Goal: Transaction & Acquisition: Purchase product/service

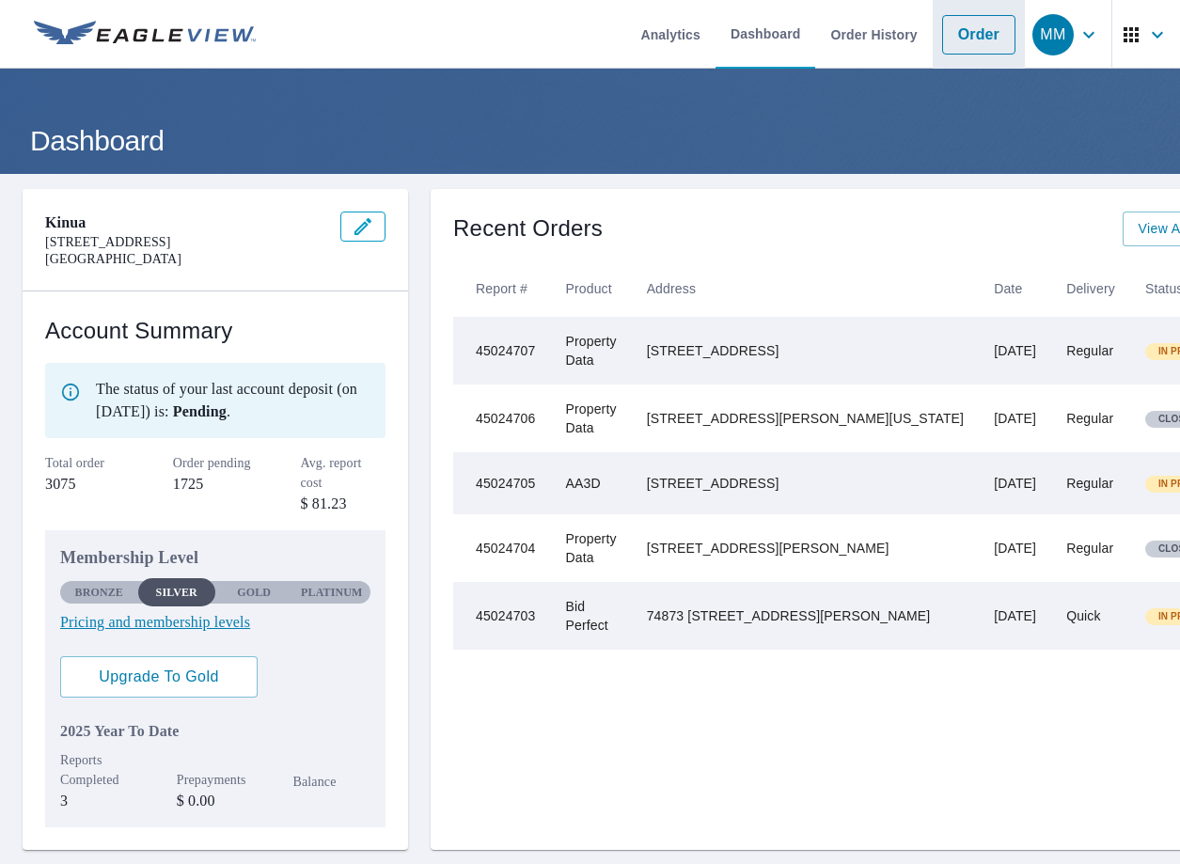
click at [955, 43] on link "Order" at bounding box center [978, 34] width 73 height 39
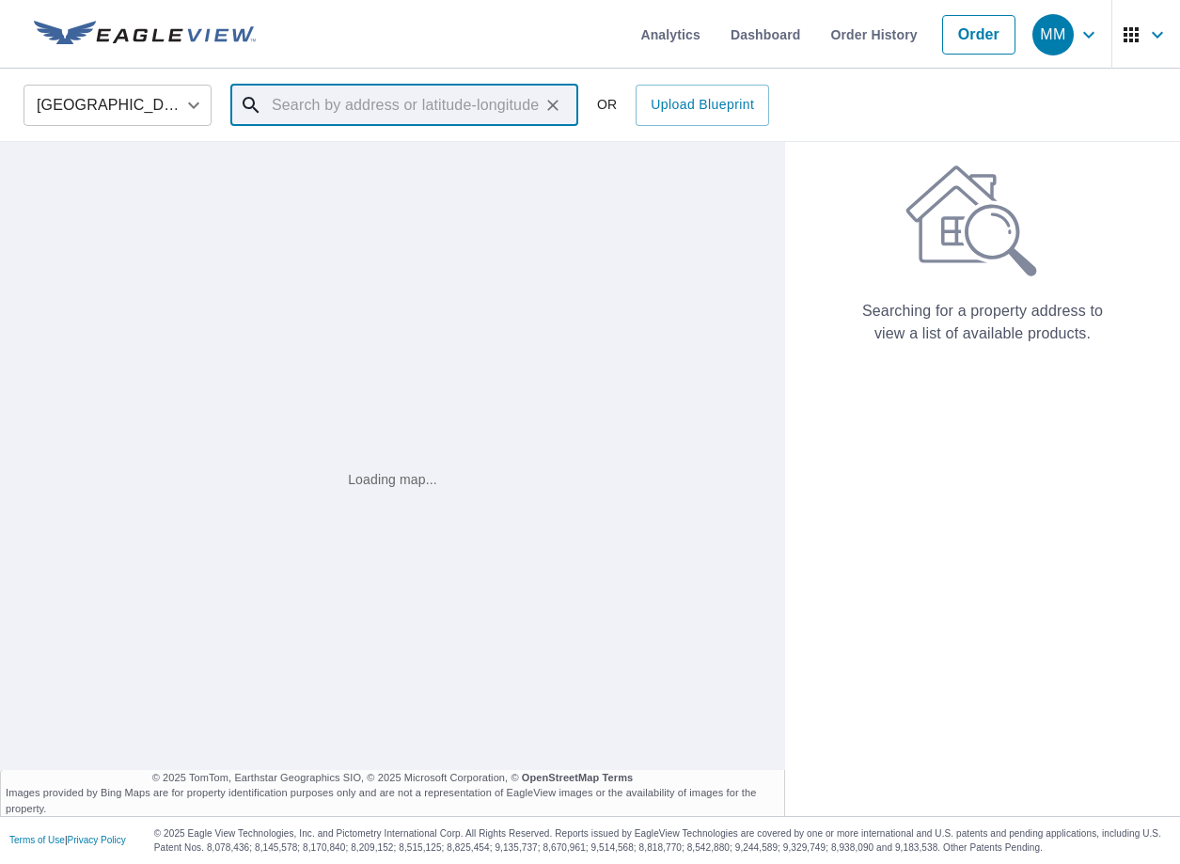
click at [478, 106] on input "text" at bounding box center [406, 105] width 268 height 53
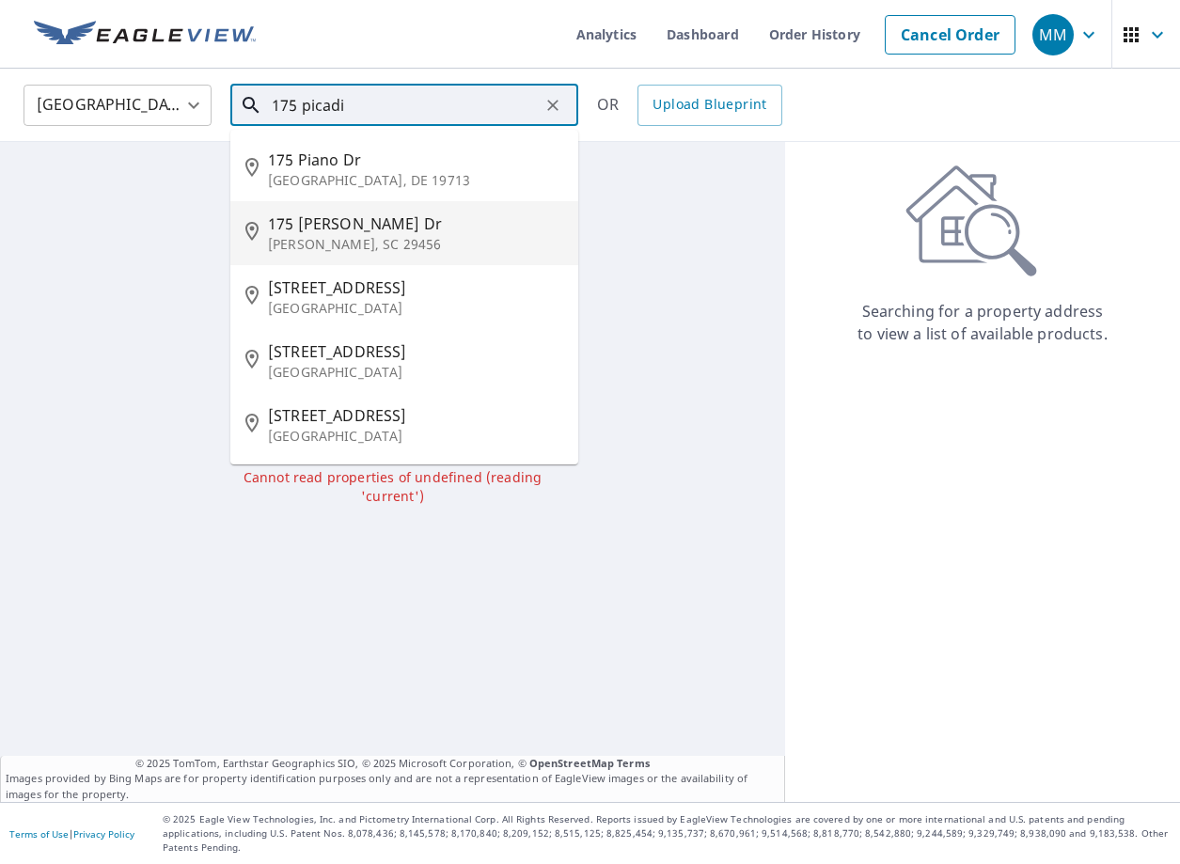
click at [380, 299] on p "[GEOGRAPHIC_DATA]" at bounding box center [415, 308] width 295 height 19
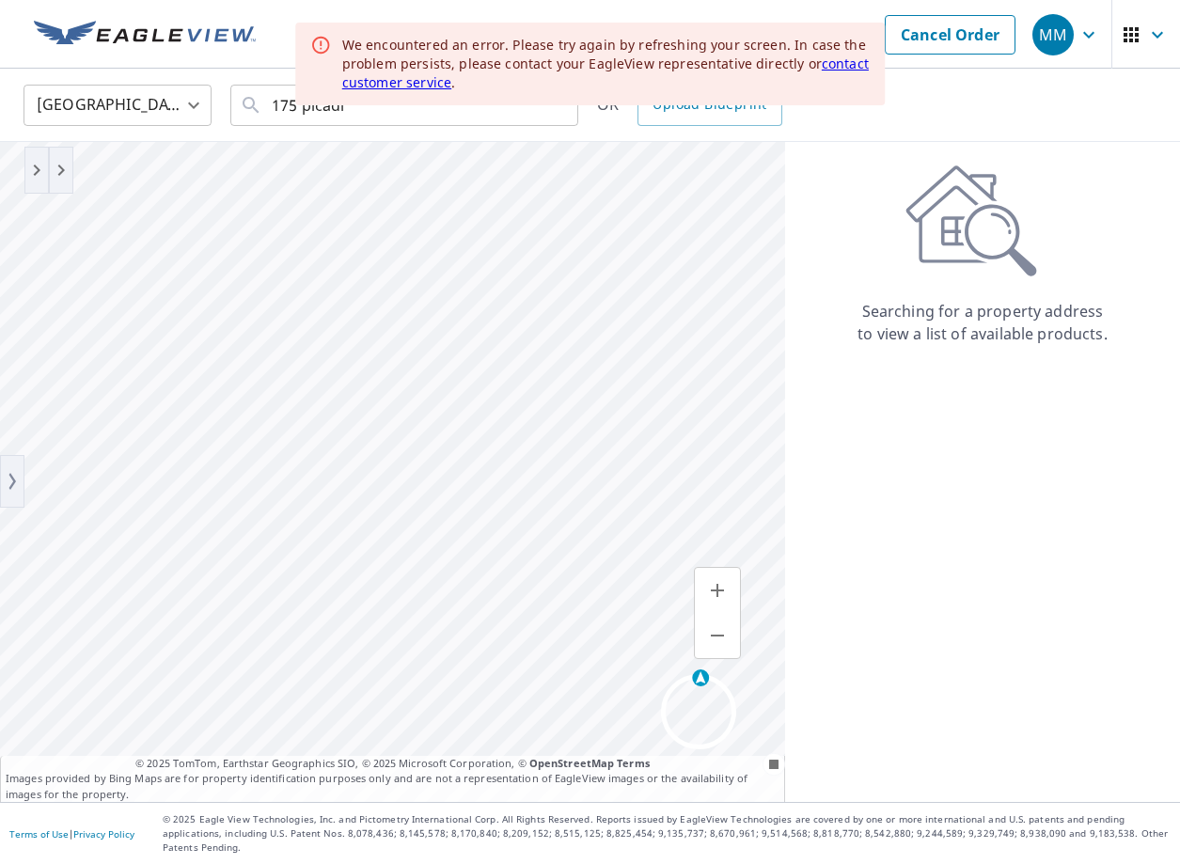
type input "[STREET_ADDRESS][PERSON_NAME]"
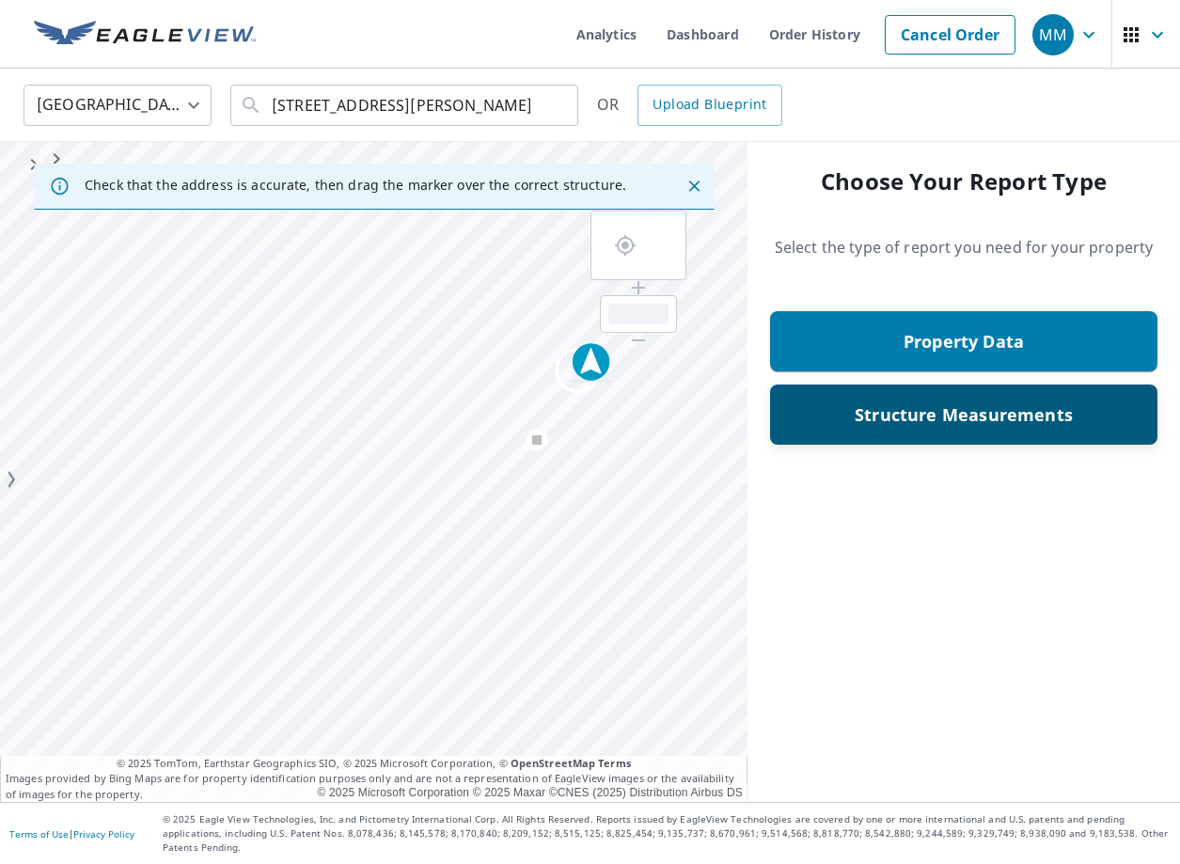
click at [879, 399] on div "Structure Measurements" at bounding box center [963, 415] width 338 height 34
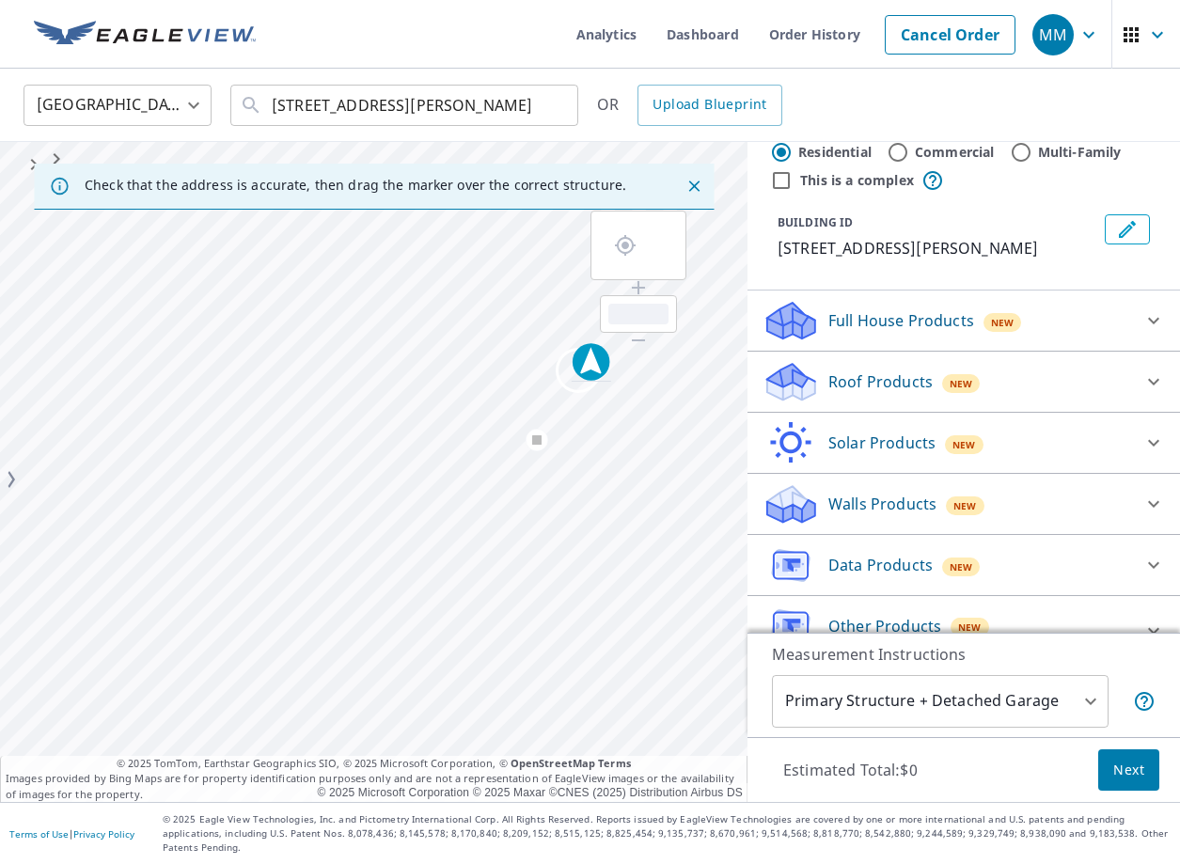
click at [883, 561] on p "Data Products" at bounding box center [880, 565] width 104 height 23
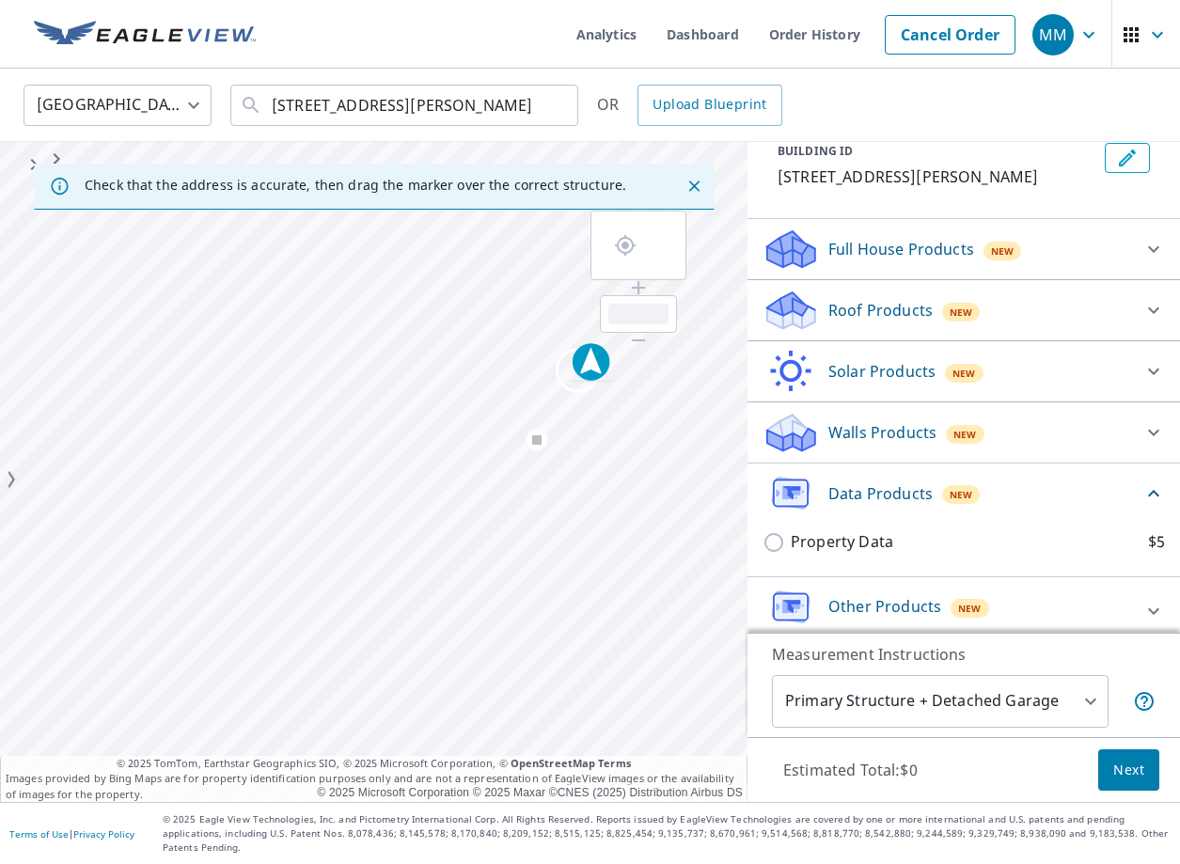
click at [818, 540] on p "Property Data" at bounding box center [841, 541] width 102 height 23
click at [790, 540] on input "Property Data $5" at bounding box center [776, 542] width 28 height 23
checkbox input "true"
type input "5"
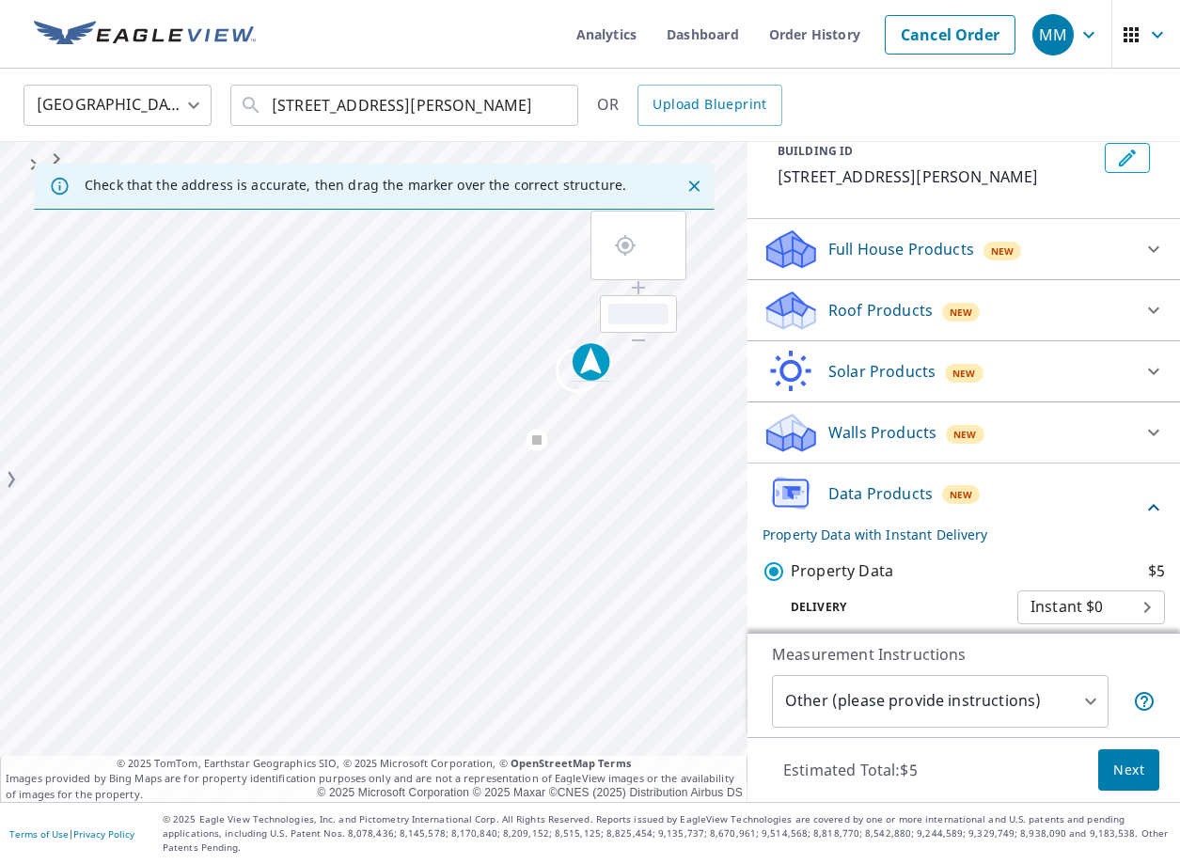
scroll to position [188, 0]
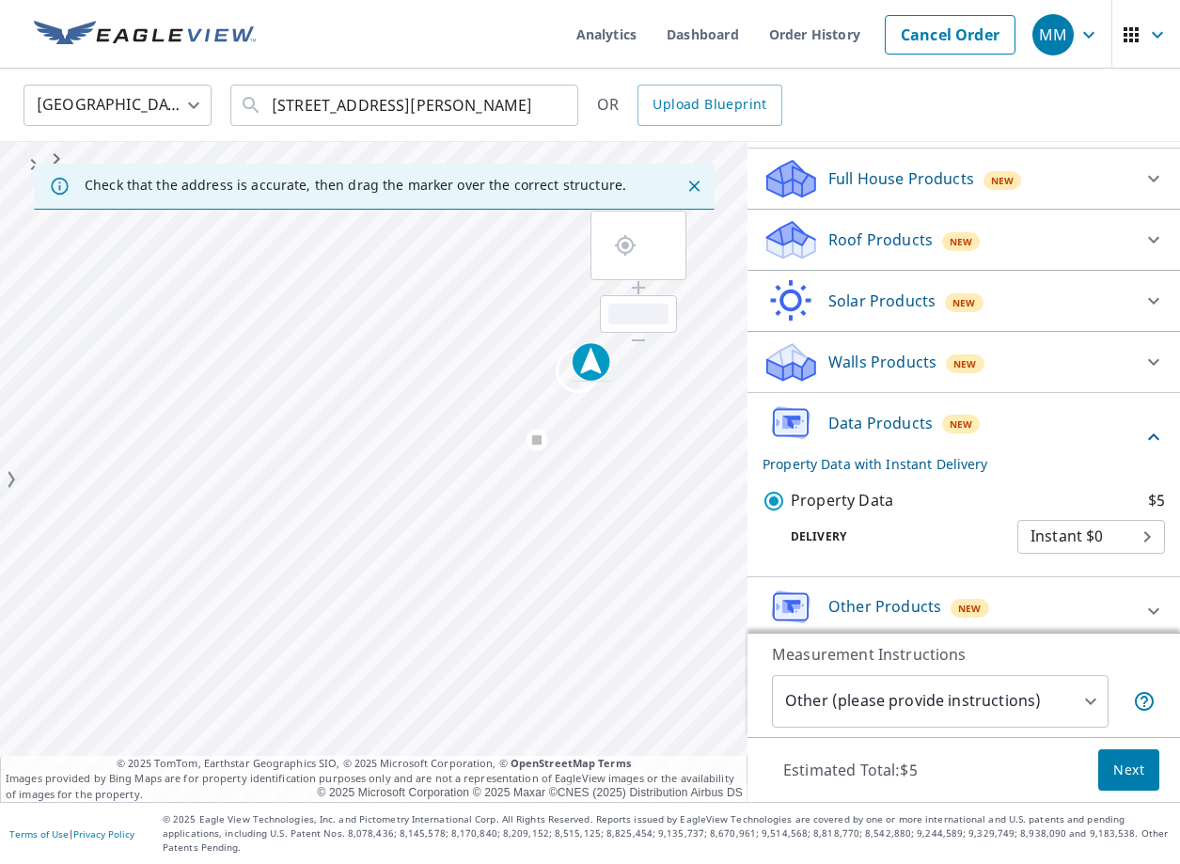
click at [1123, 778] on span "Next" at bounding box center [1128, 770] width 31 height 23
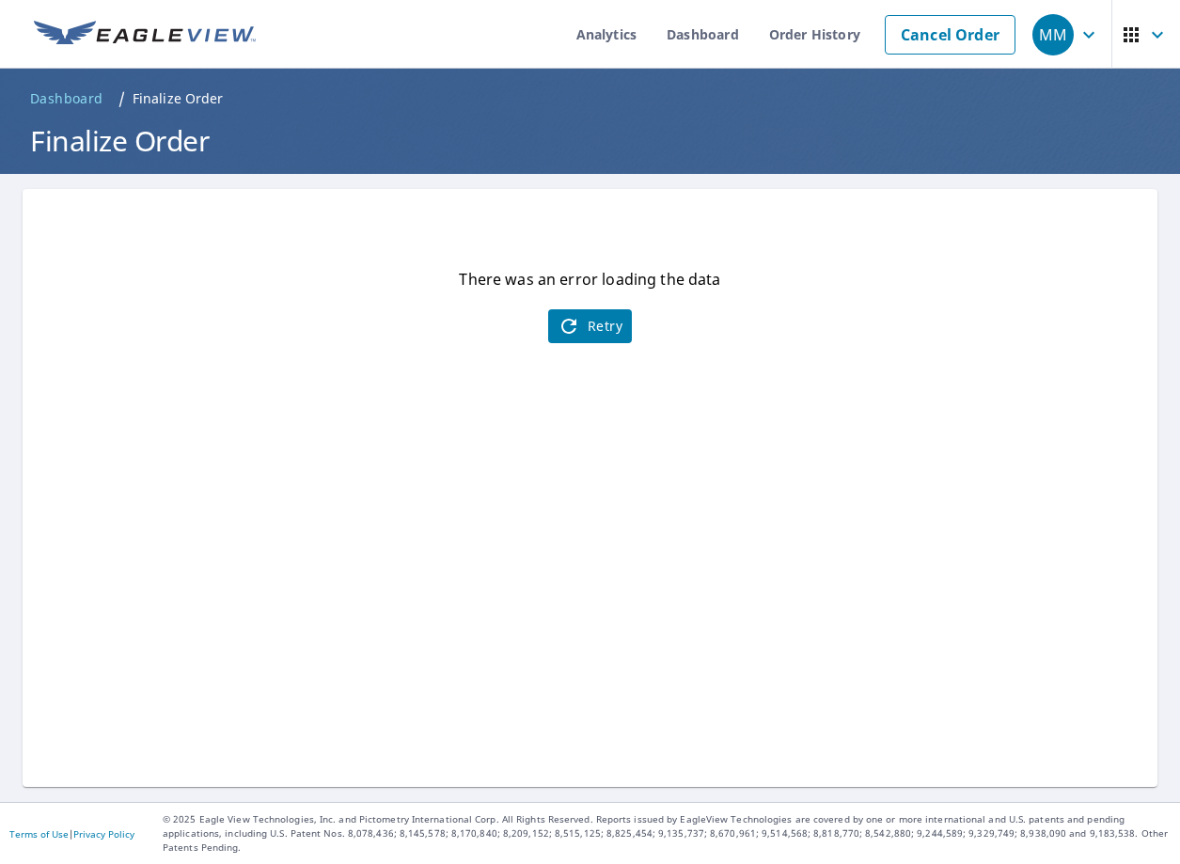
click at [574, 328] on icon "button" at bounding box center [568, 326] width 15 height 15
click at [837, 51] on link "Order History" at bounding box center [814, 34] width 121 height 69
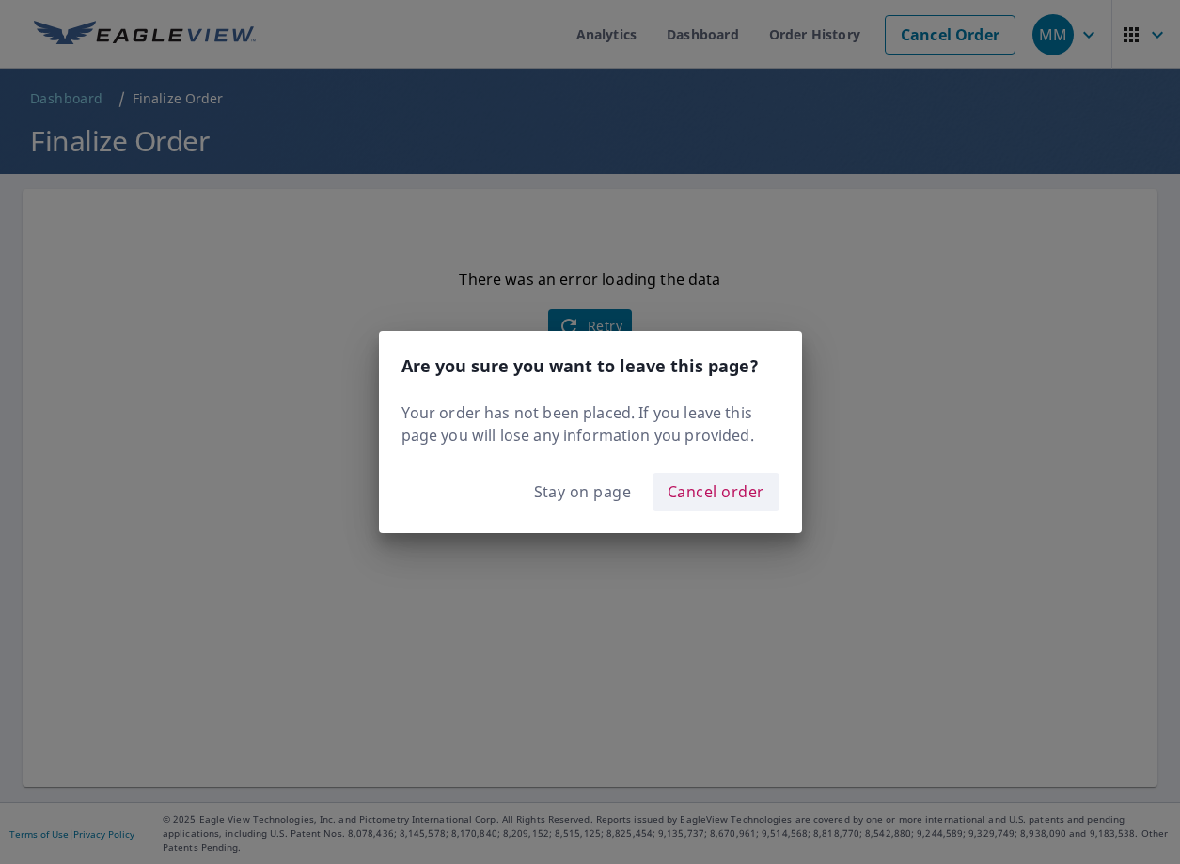
click at [709, 490] on span "Cancel order" at bounding box center [715, 491] width 97 height 26
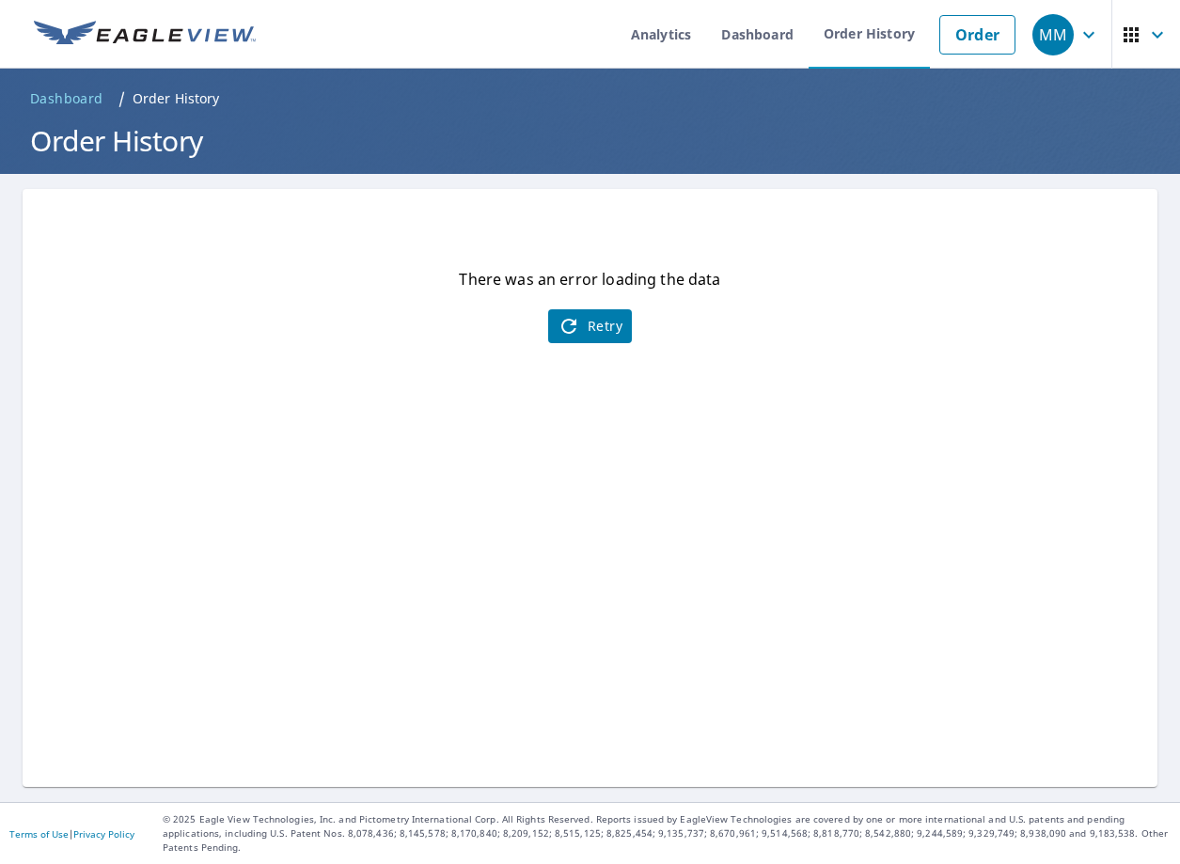
click at [592, 319] on span "Retry" at bounding box center [589, 326] width 65 height 23
click at [763, 26] on link "Dashboard" at bounding box center [757, 34] width 102 height 69
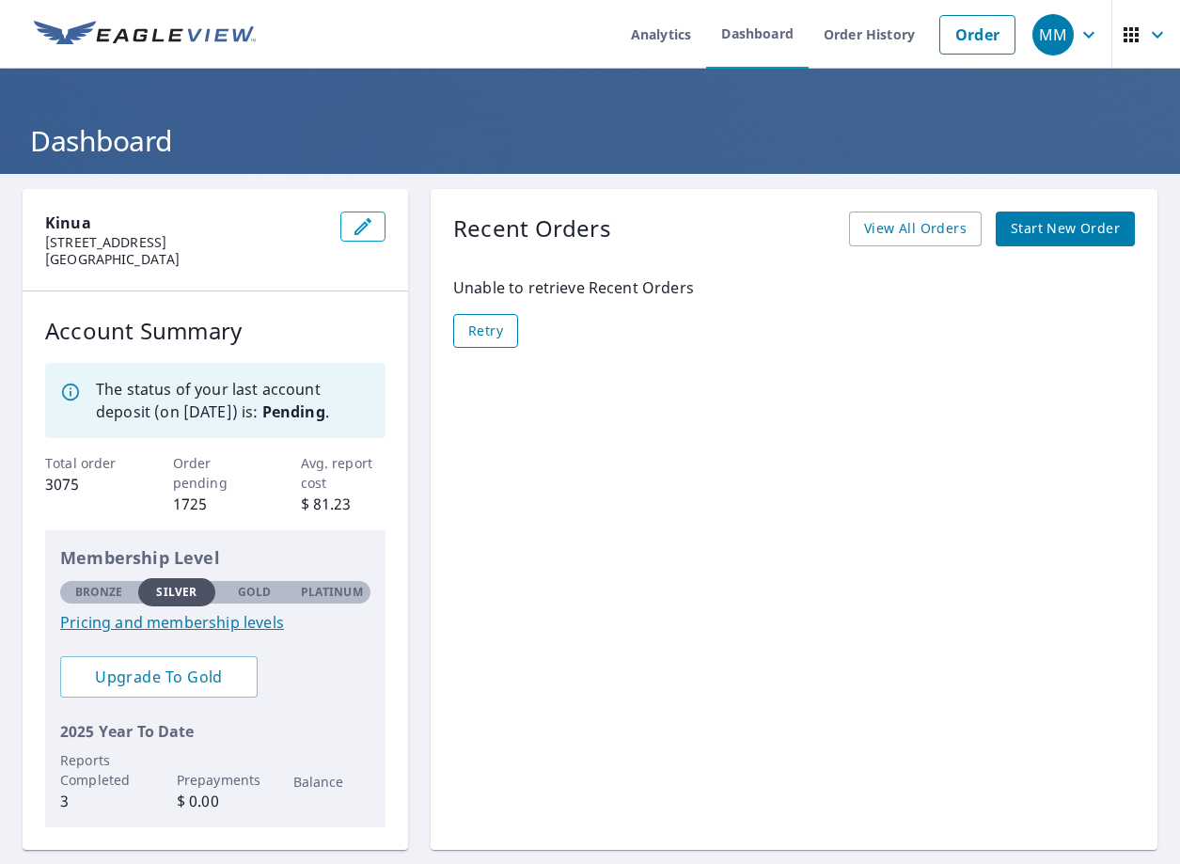
click at [486, 333] on span "Retry" at bounding box center [485, 331] width 35 height 23
click at [981, 42] on link "Order" at bounding box center [977, 34] width 76 height 39
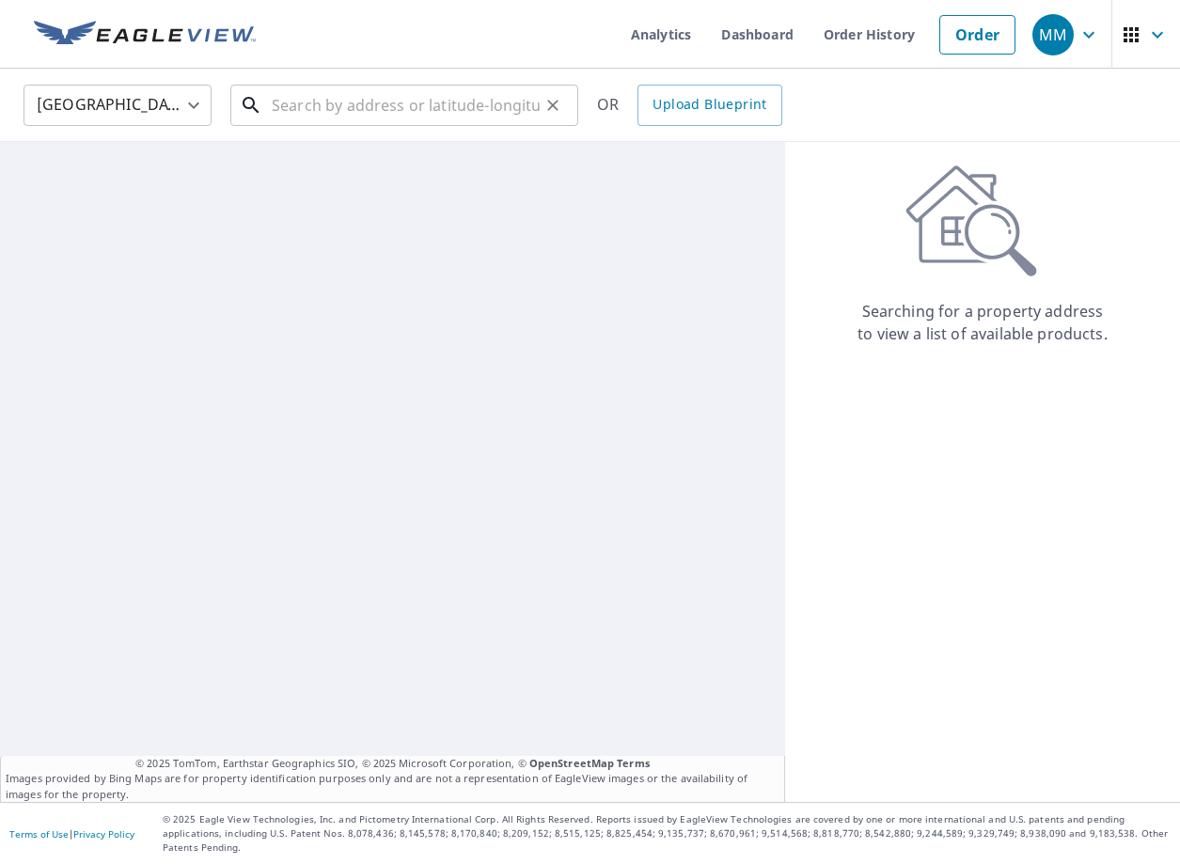
click at [358, 115] on input "text" at bounding box center [406, 105] width 268 height 53
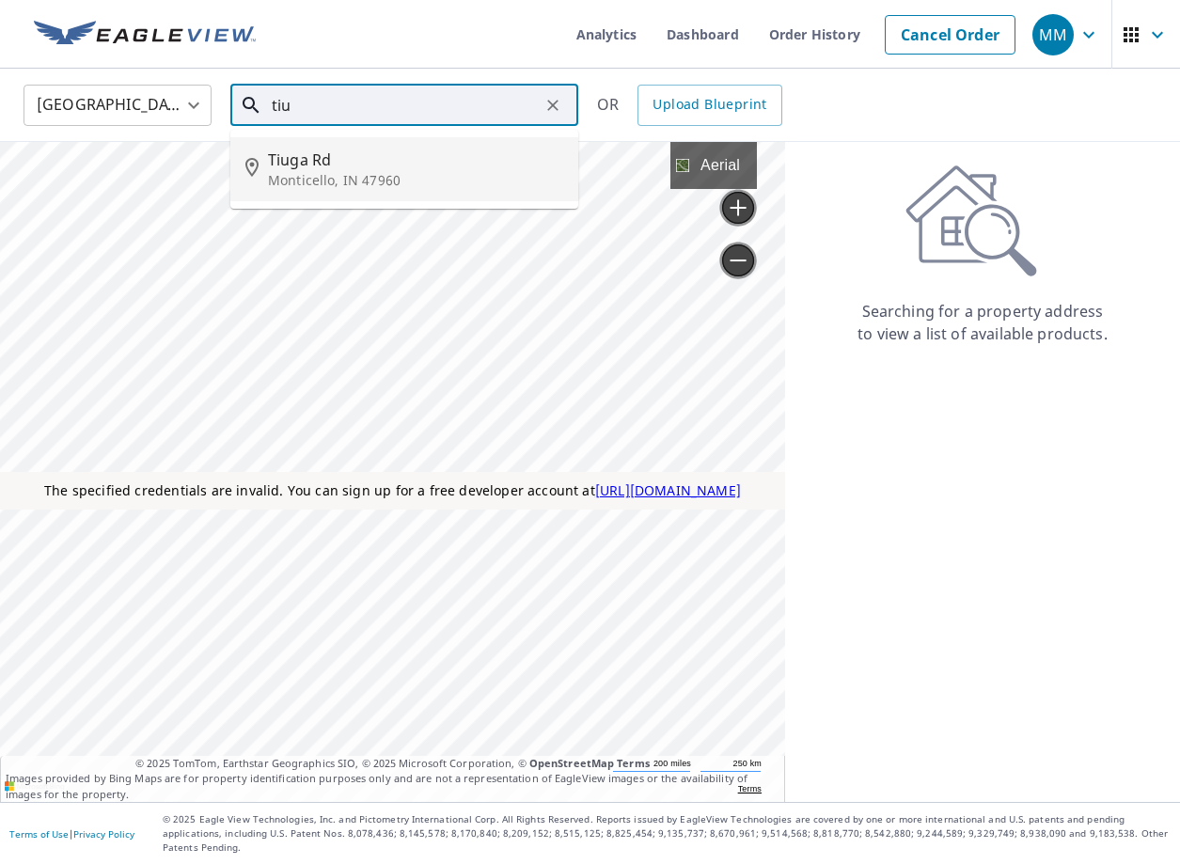
click at [343, 189] on li "[GEOGRAPHIC_DATA], IN 47960" at bounding box center [404, 169] width 348 height 64
type input "[GEOGRAPHIC_DATA], IN 47960"
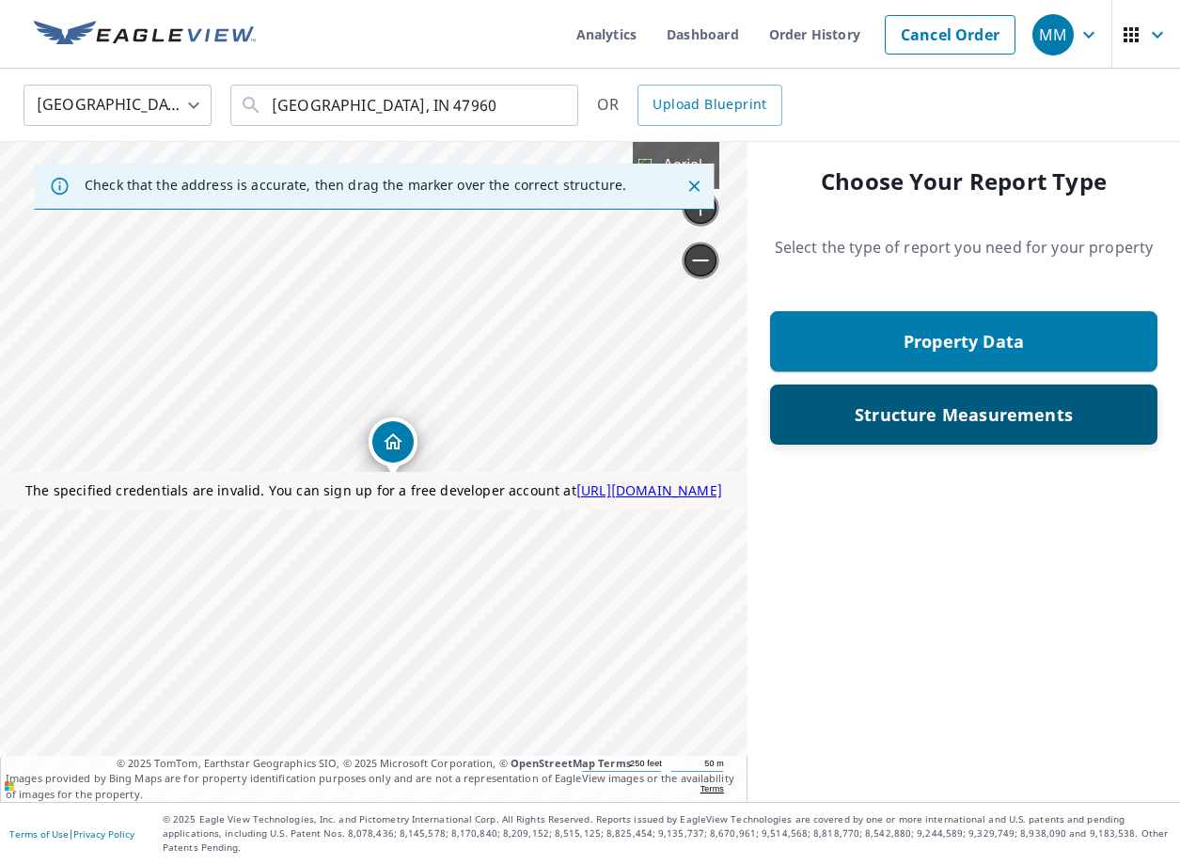
click at [1015, 424] on p "Structure Measurements" at bounding box center [963, 414] width 218 height 23
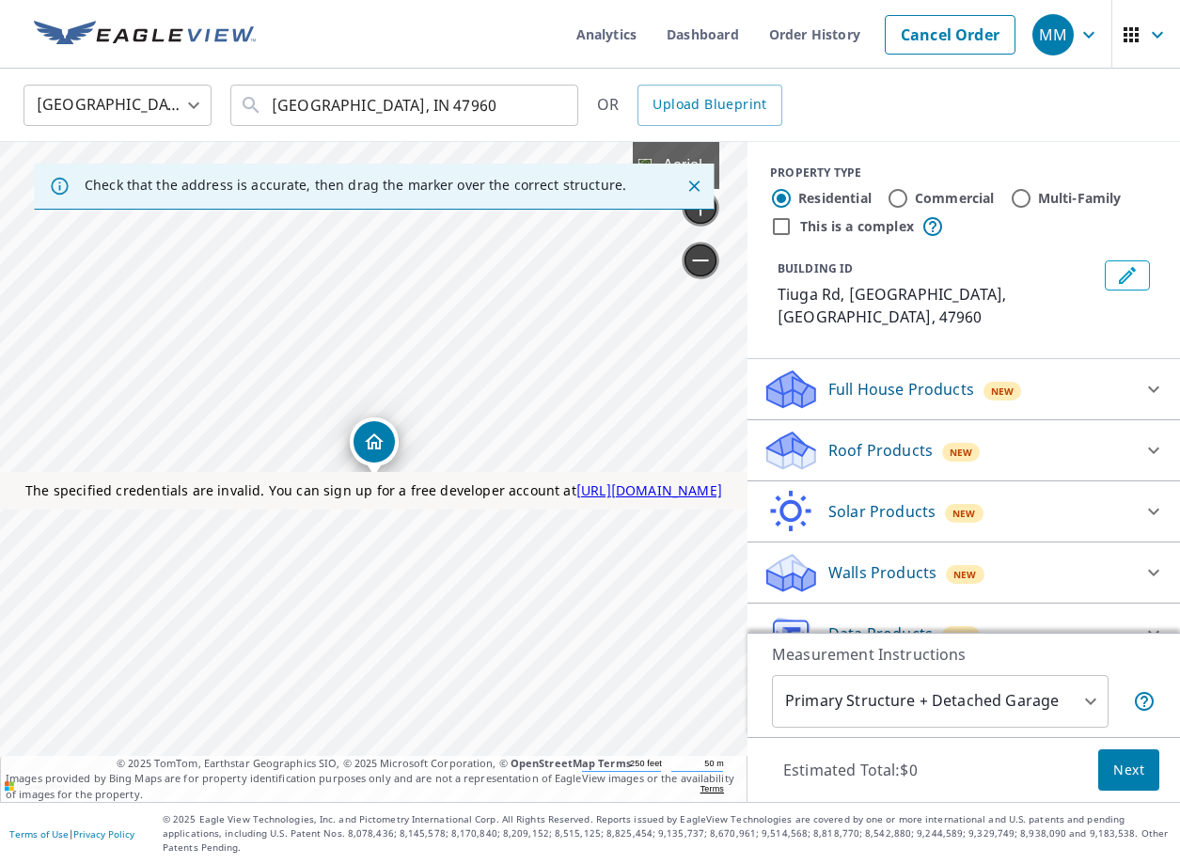
click at [884, 622] on p "Data Products" at bounding box center [880, 633] width 104 height 23
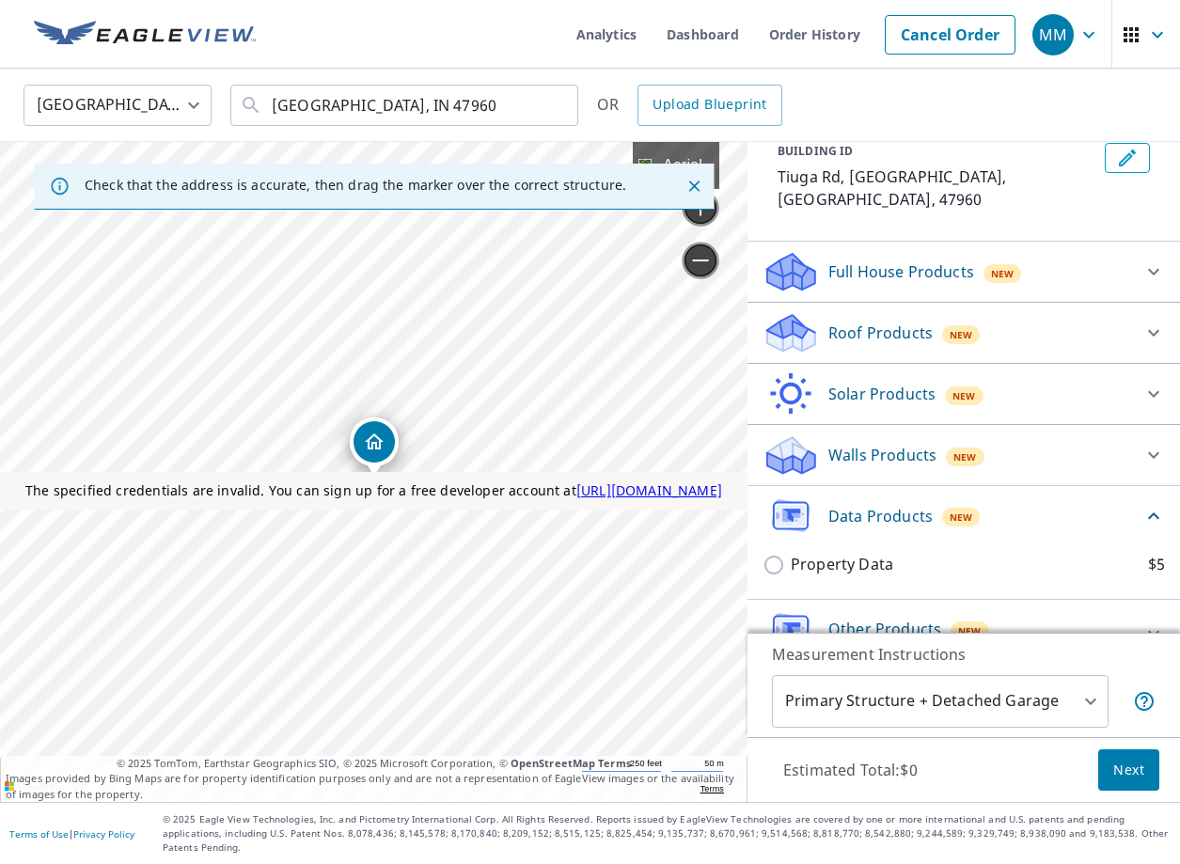
click at [804, 559] on div "Property Data $5" at bounding box center [963, 565] width 402 height 54
click at [920, 433] on div "Walls Products New" at bounding box center [946, 455] width 368 height 44
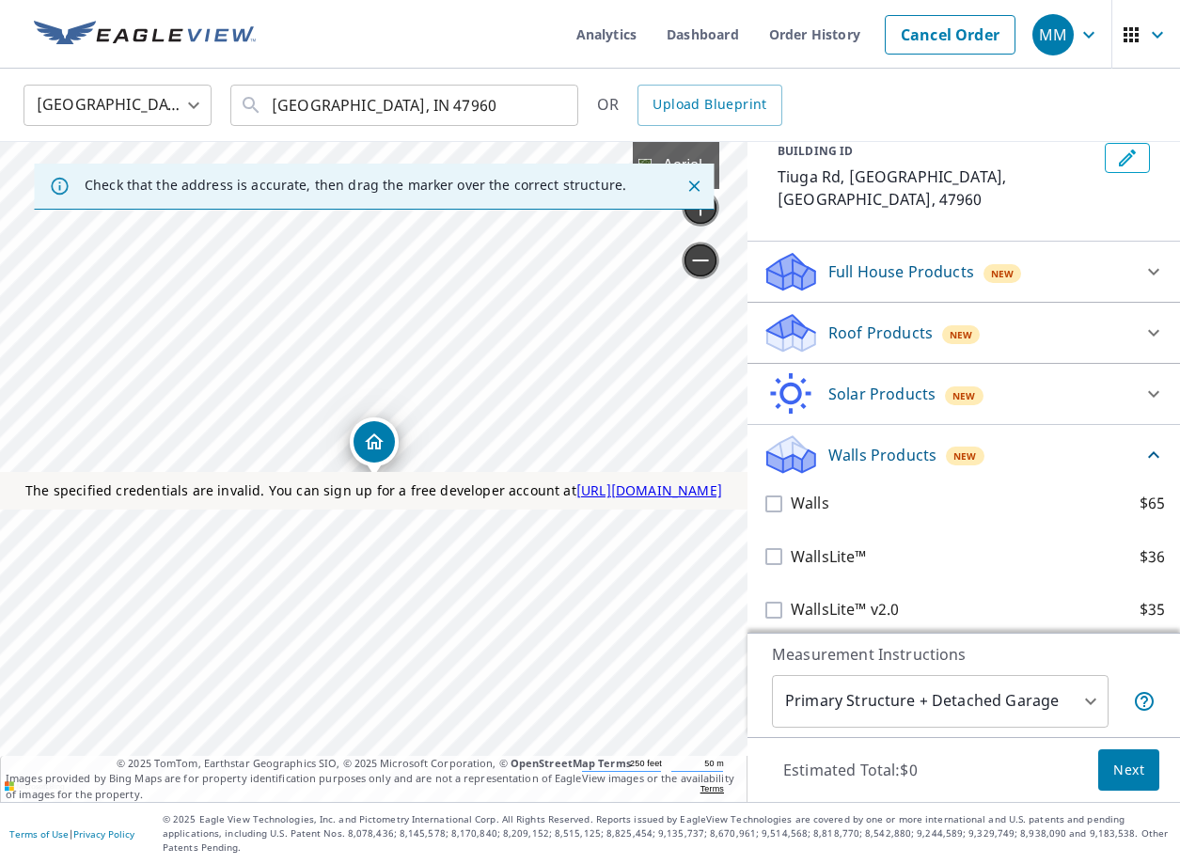
click at [885, 311] on div "Roof Products New" at bounding box center [946, 333] width 368 height 44
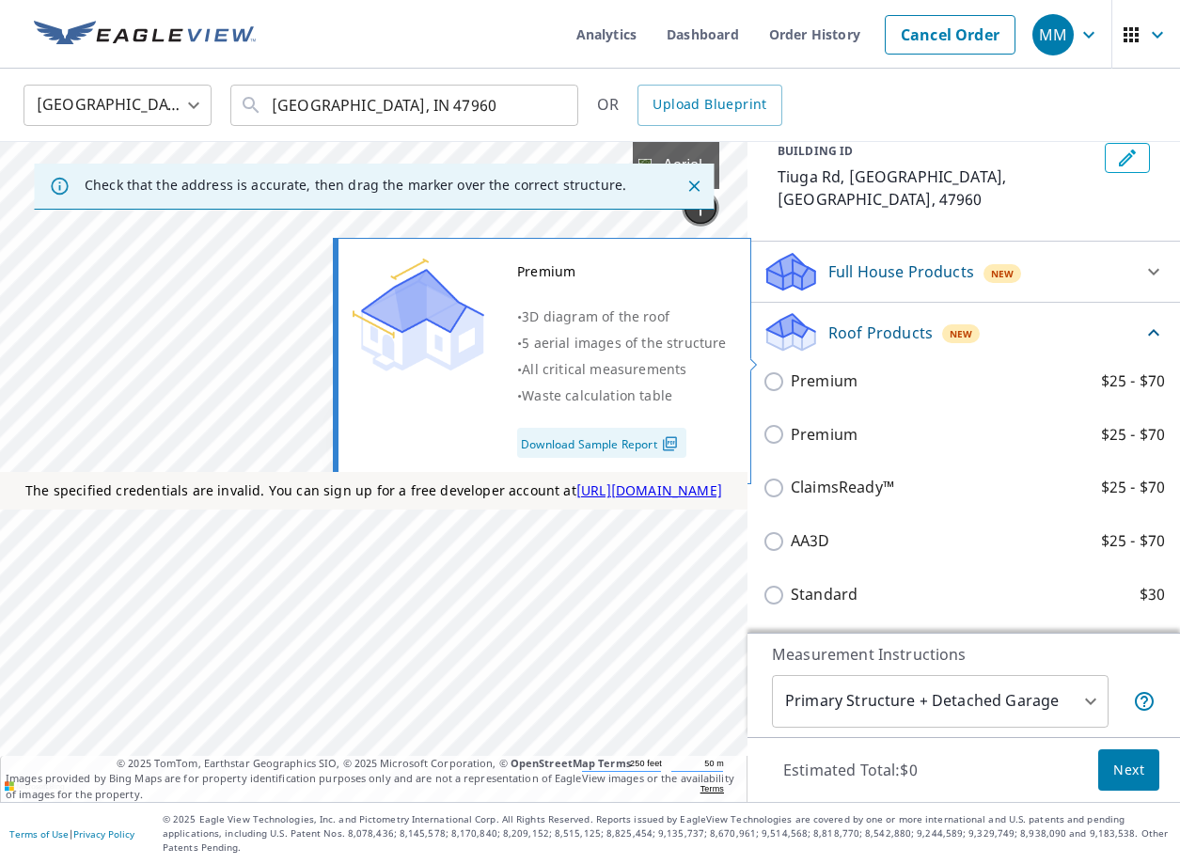
click at [834, 369] on p "Premium" at bounding box center [823, 380] width 67 height 23
click at [790, 370] on input "Premium $25 - $70" at bounding box center [776, 381] width 28 height 23
checkbox input "true"
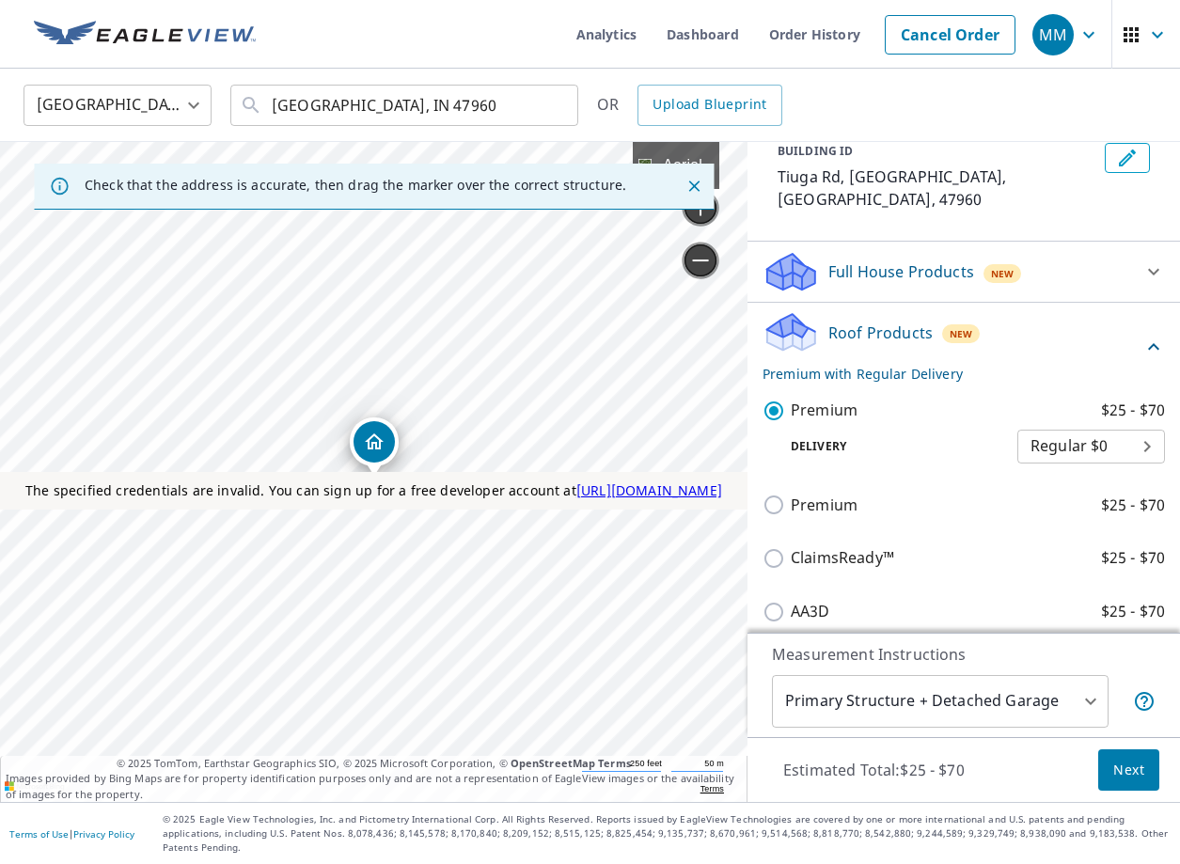
click at [1148, 779] on button "Next" at bounding box center [1128, 770] width 61 height 42
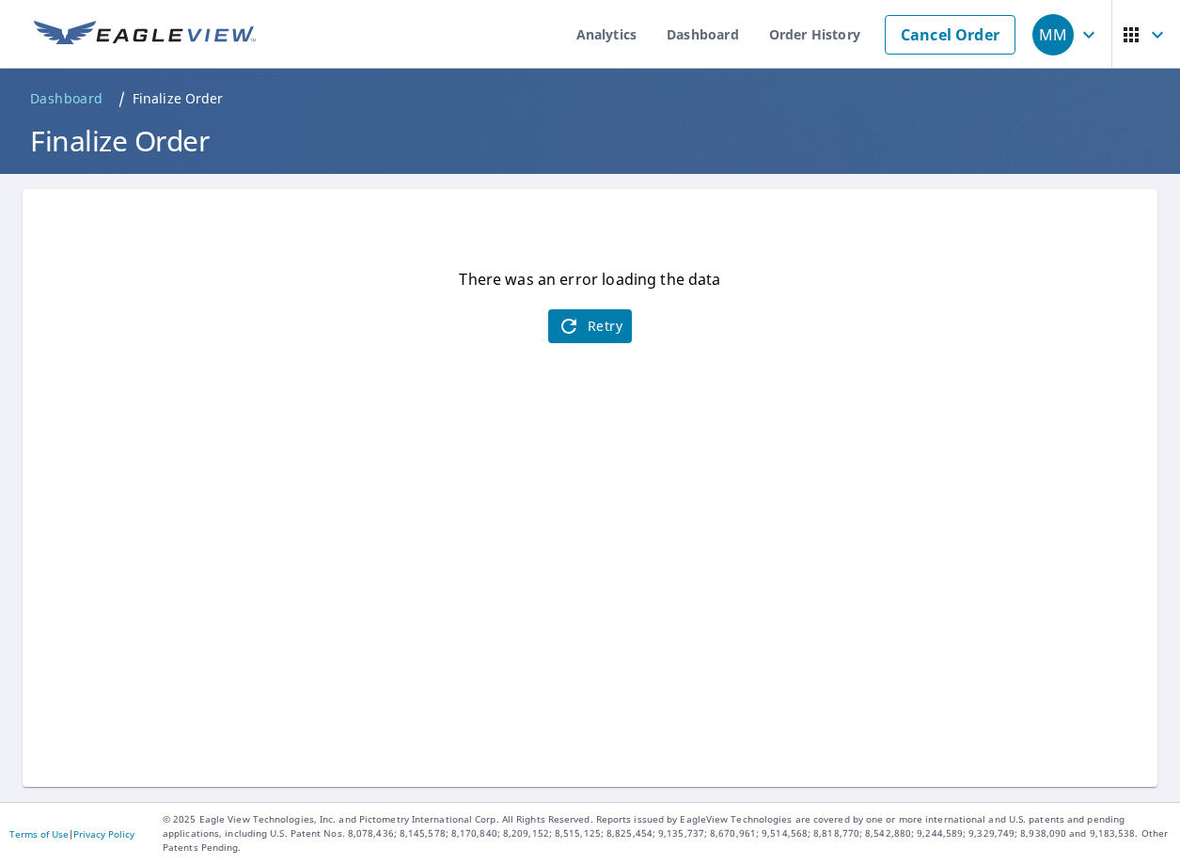
click at [592, 328] on span "Retry" at bounding box center [589, 326] width 65 height 23
click at [851, 49] on link "Order History" at bounding box center [814, 34] width 121 height 69
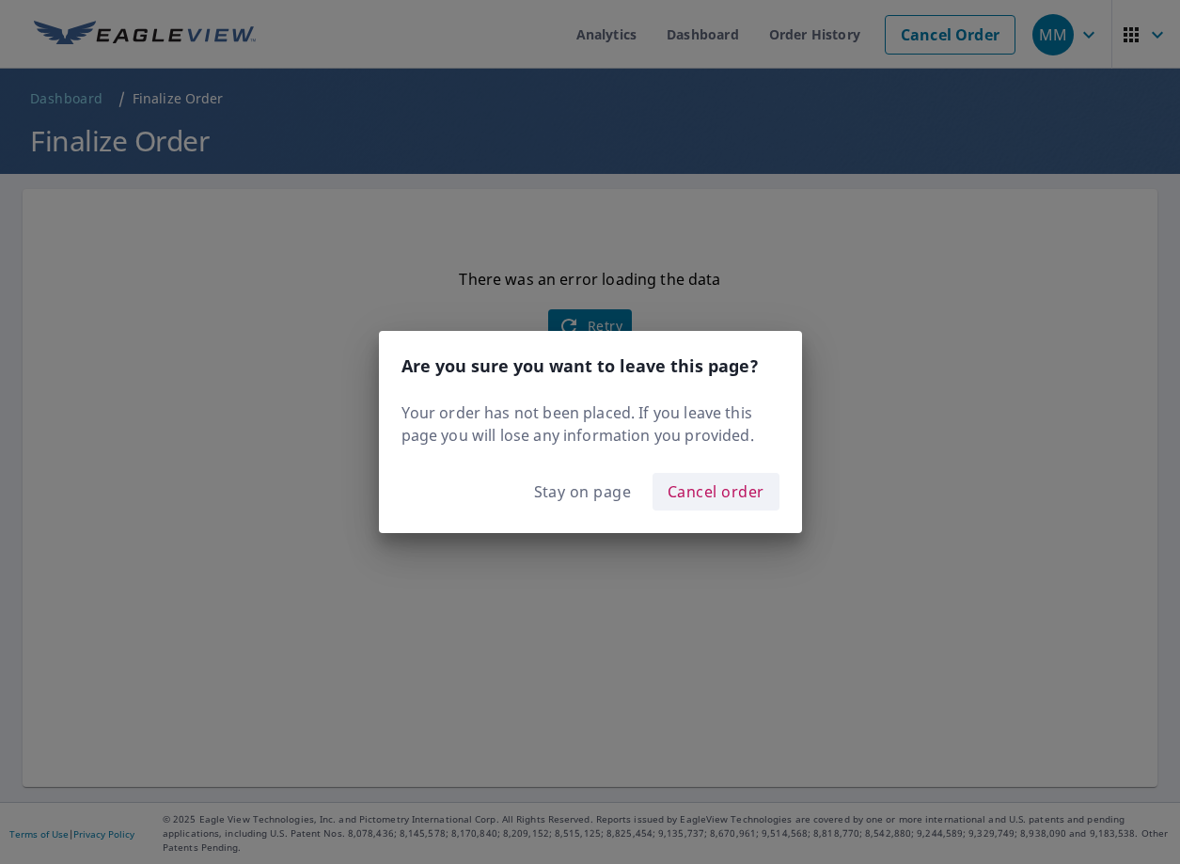
click at [719, 484] on span "Cancel order" at bounding box center [715, 491] width 97 height 26
